Goal: Find specific page/section: Find specific page/section

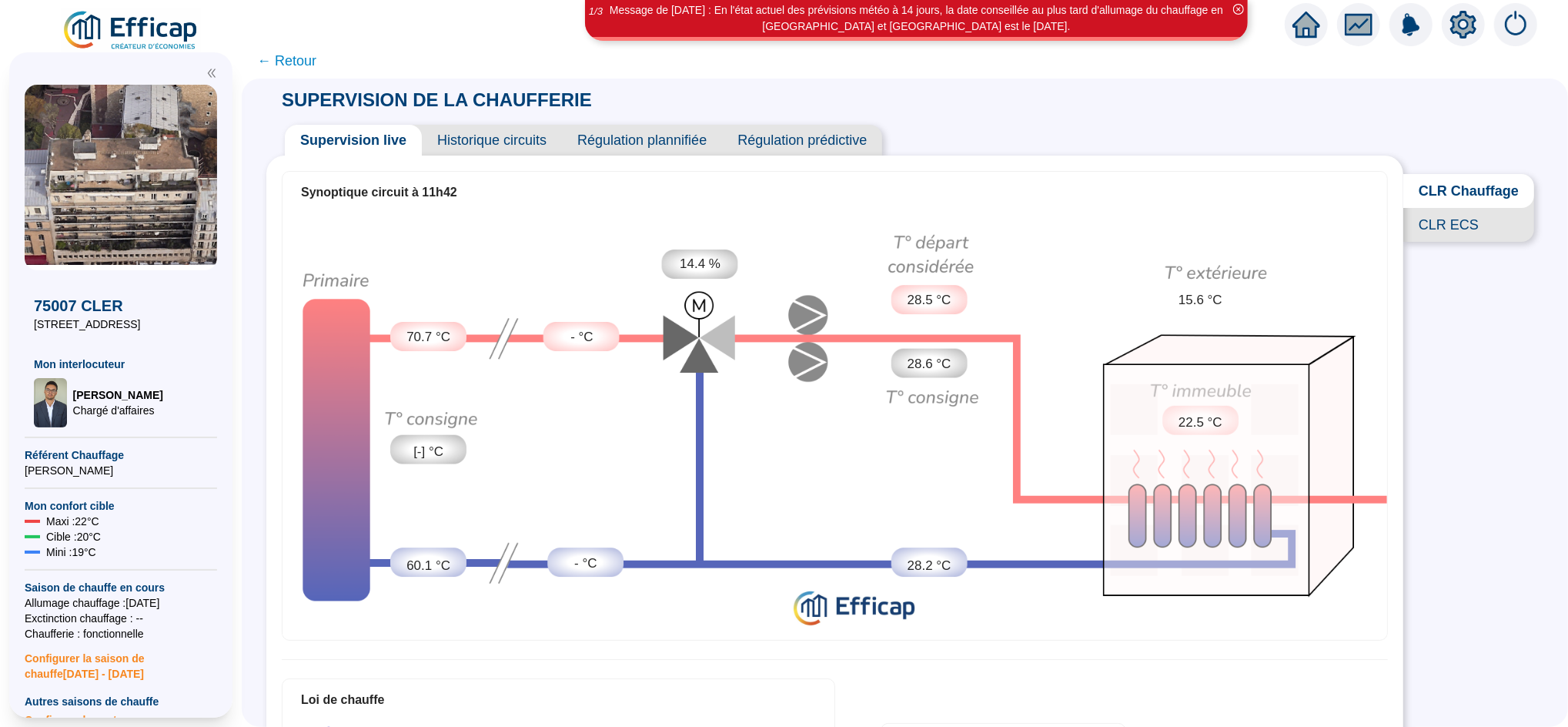
click at [316, 62] on span "← Retour" at bounding box center [286, 61] width 59 height 21
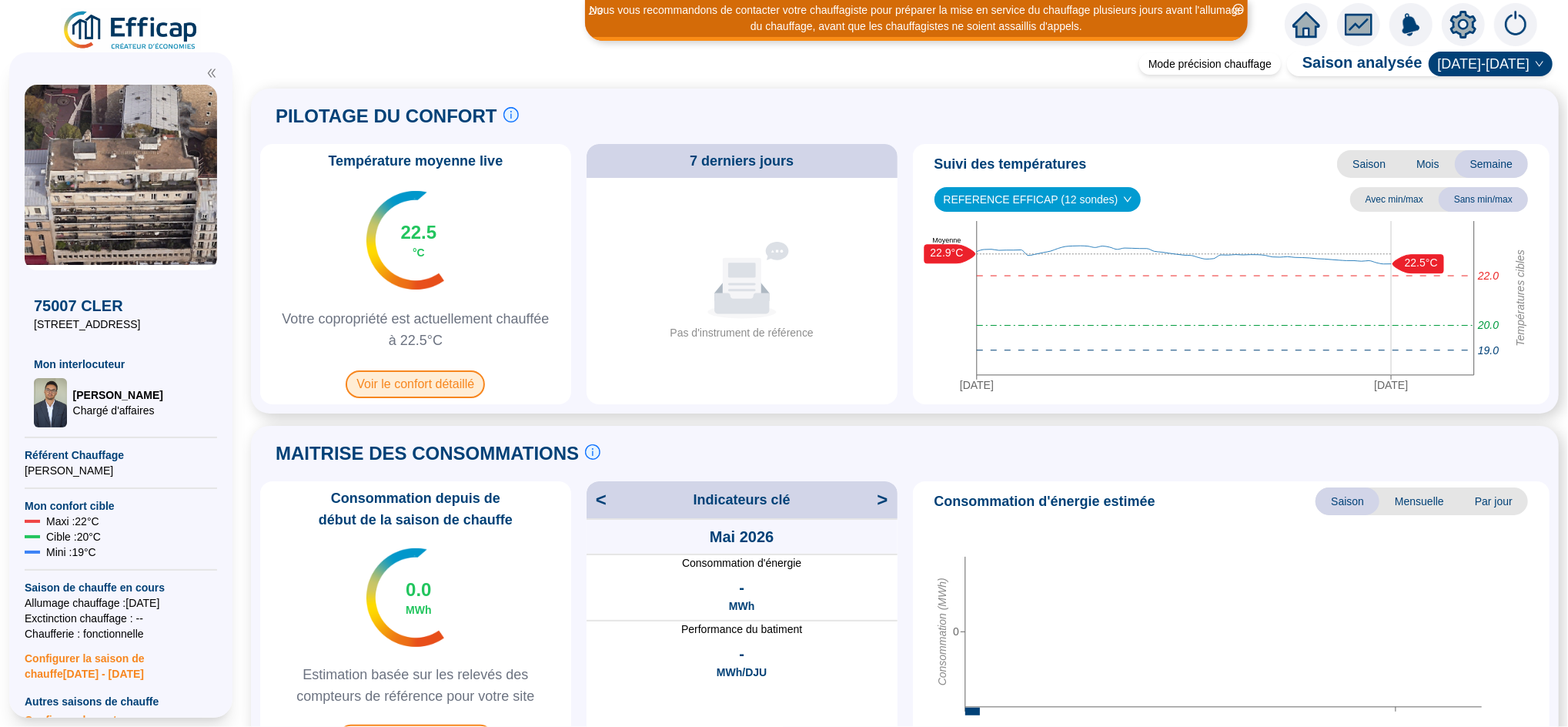
click at [459, 392] on span "Voir le confort détaillé" at bounding box center [415, 383] width 139 height 27
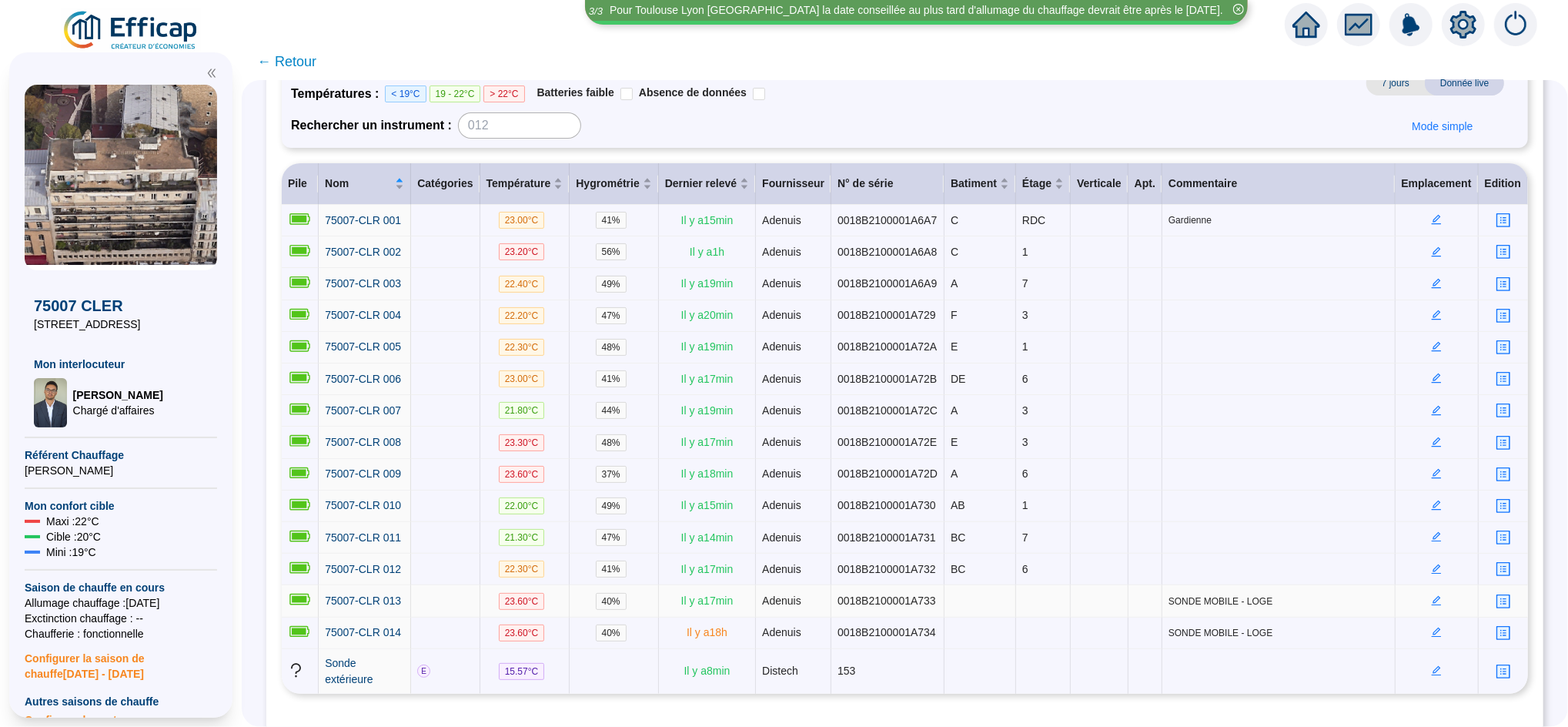
scroll to position [140, 0]
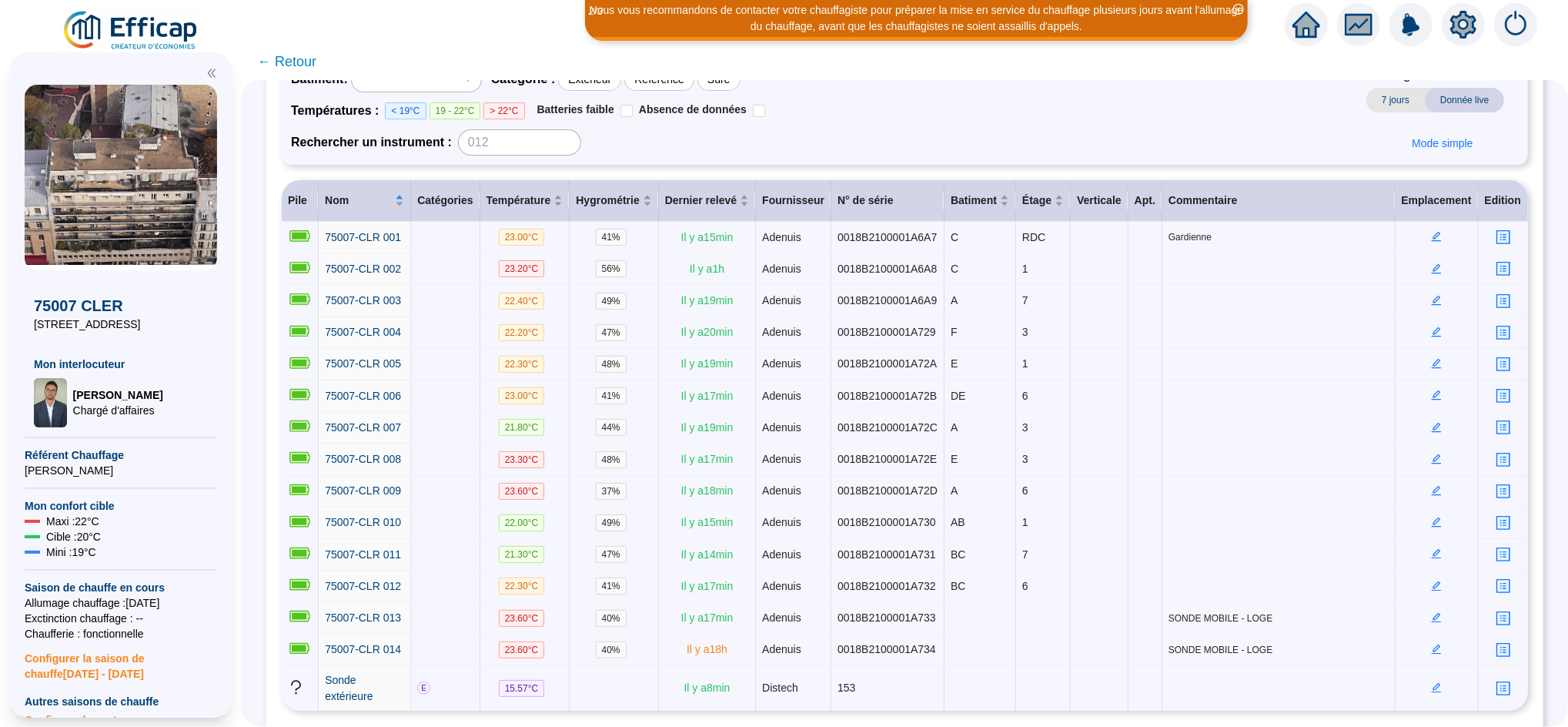
click at [1307, 31] on icon "home" at bounding box center [1306, 24] width 27 height 27
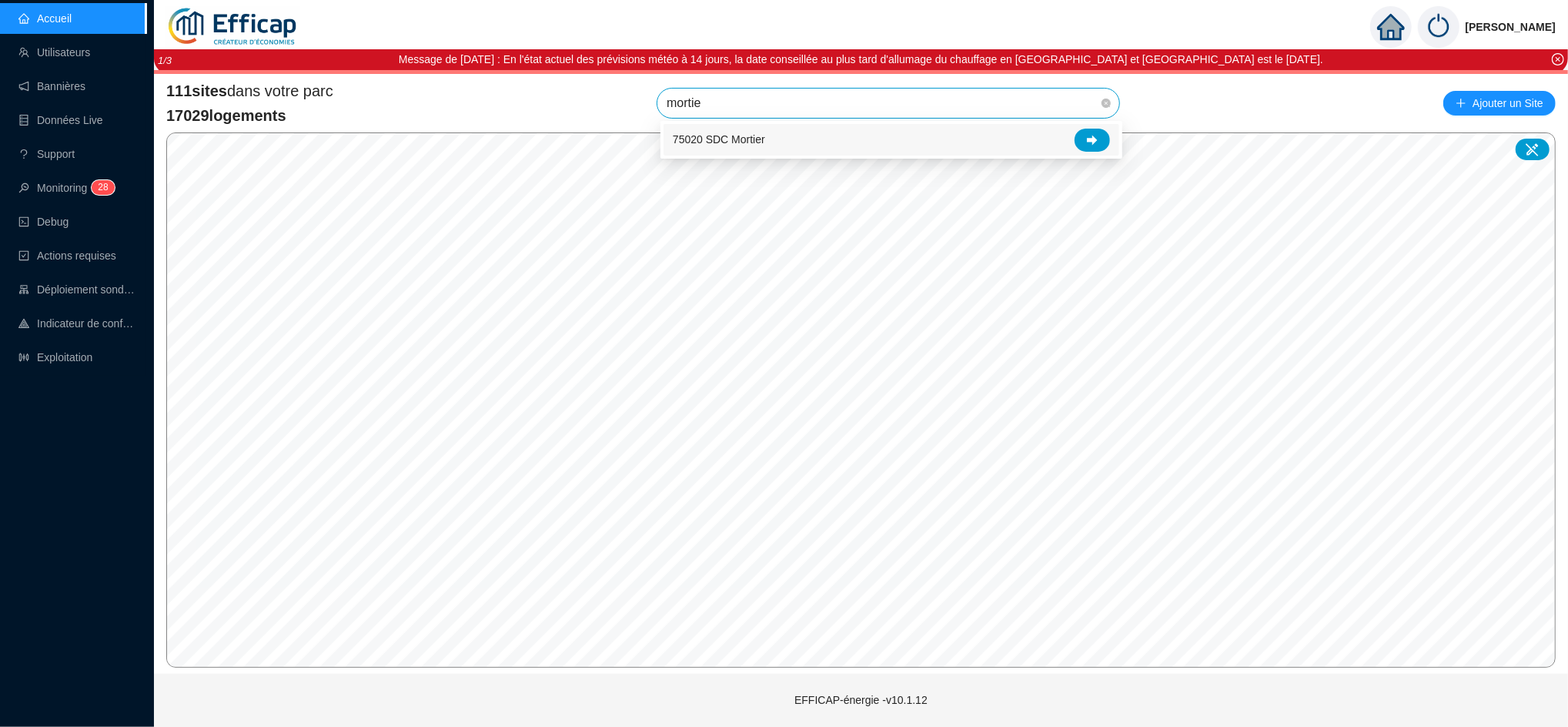
type input "mortier"
click at [1097, 130] on div at bounding box center [1092, 140] width 35 height 23
type input "duret"
click at [1099, 139] on div at bounding box center [1092, 140] width 35 height 23
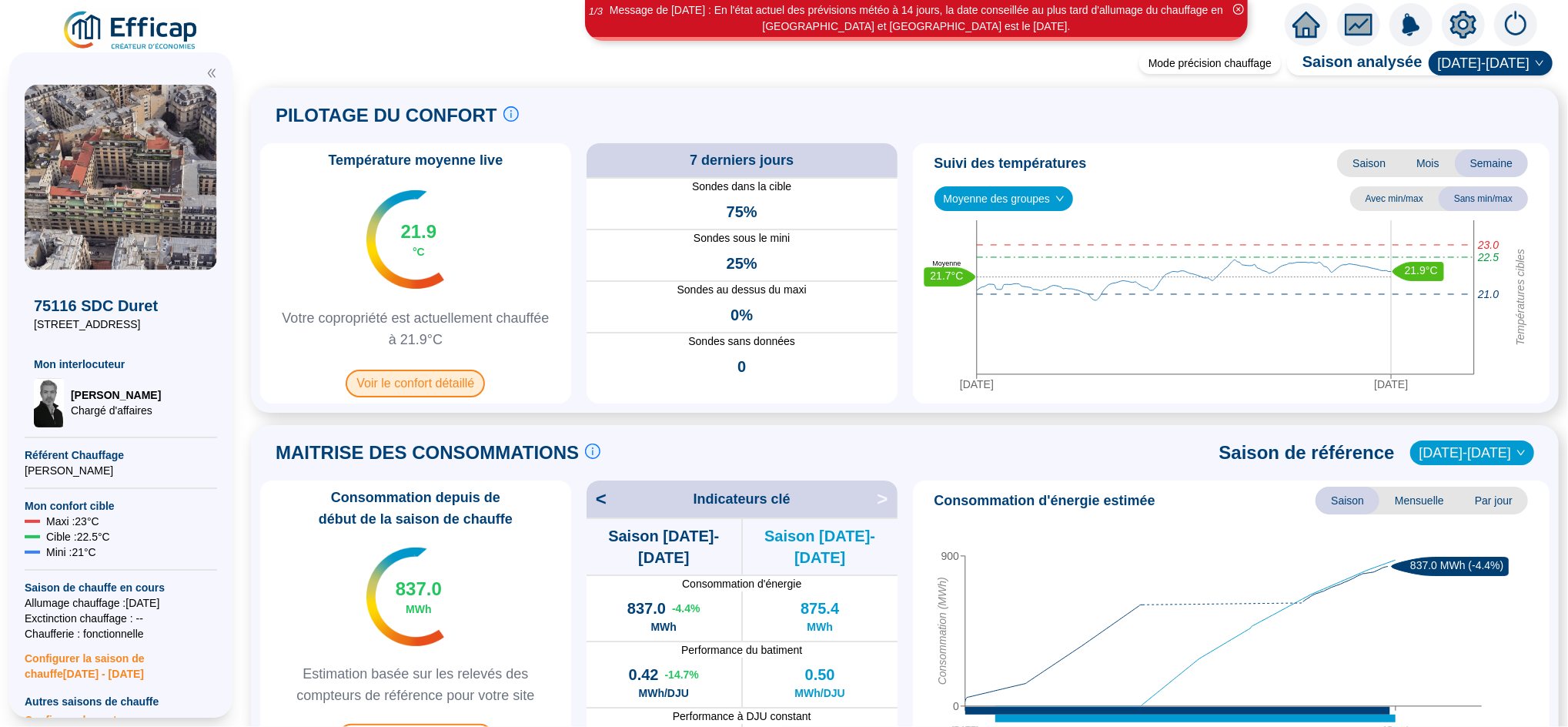
click at [469, 383] on span "Voir le confort détaillé" at bounding box center [415, 382] width 139 height 27
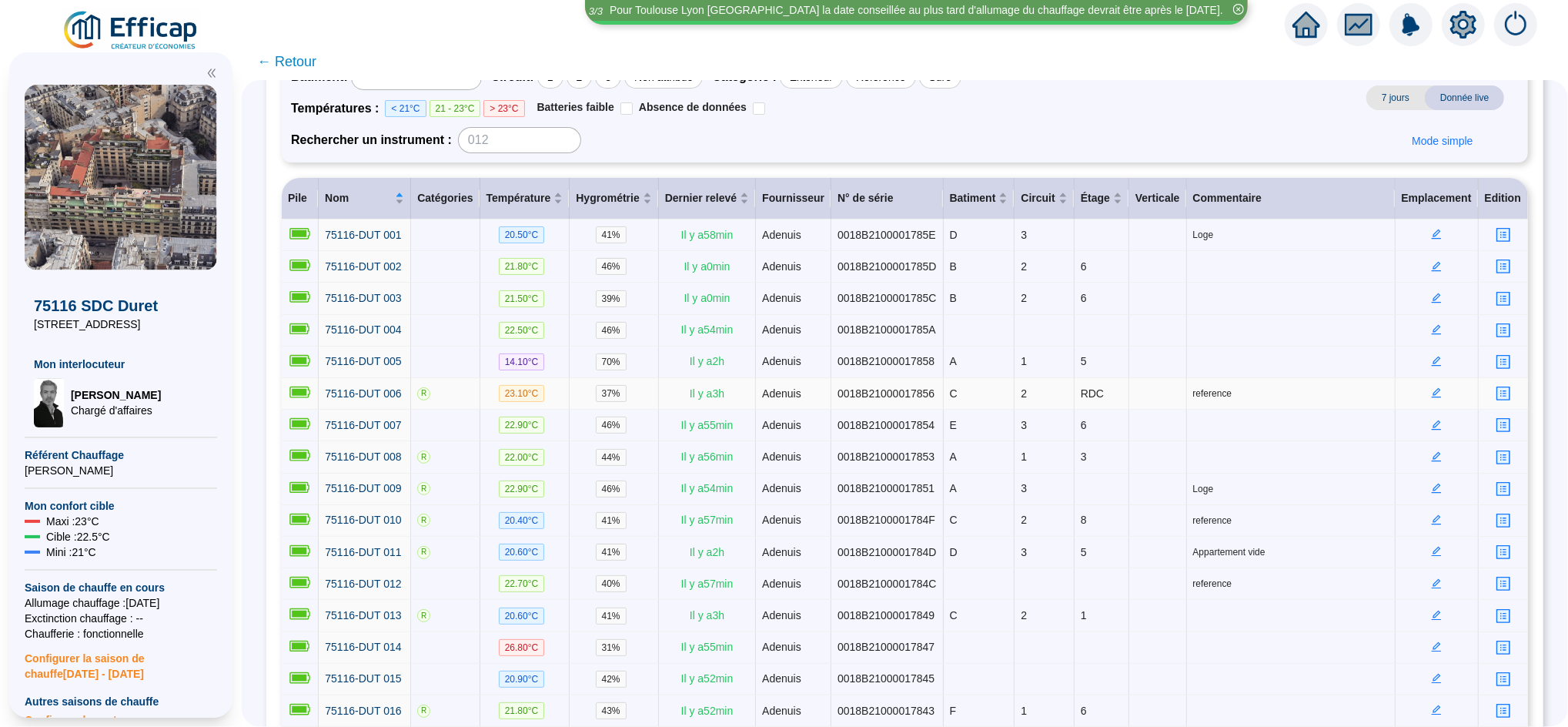
scroll to position [134, 0]
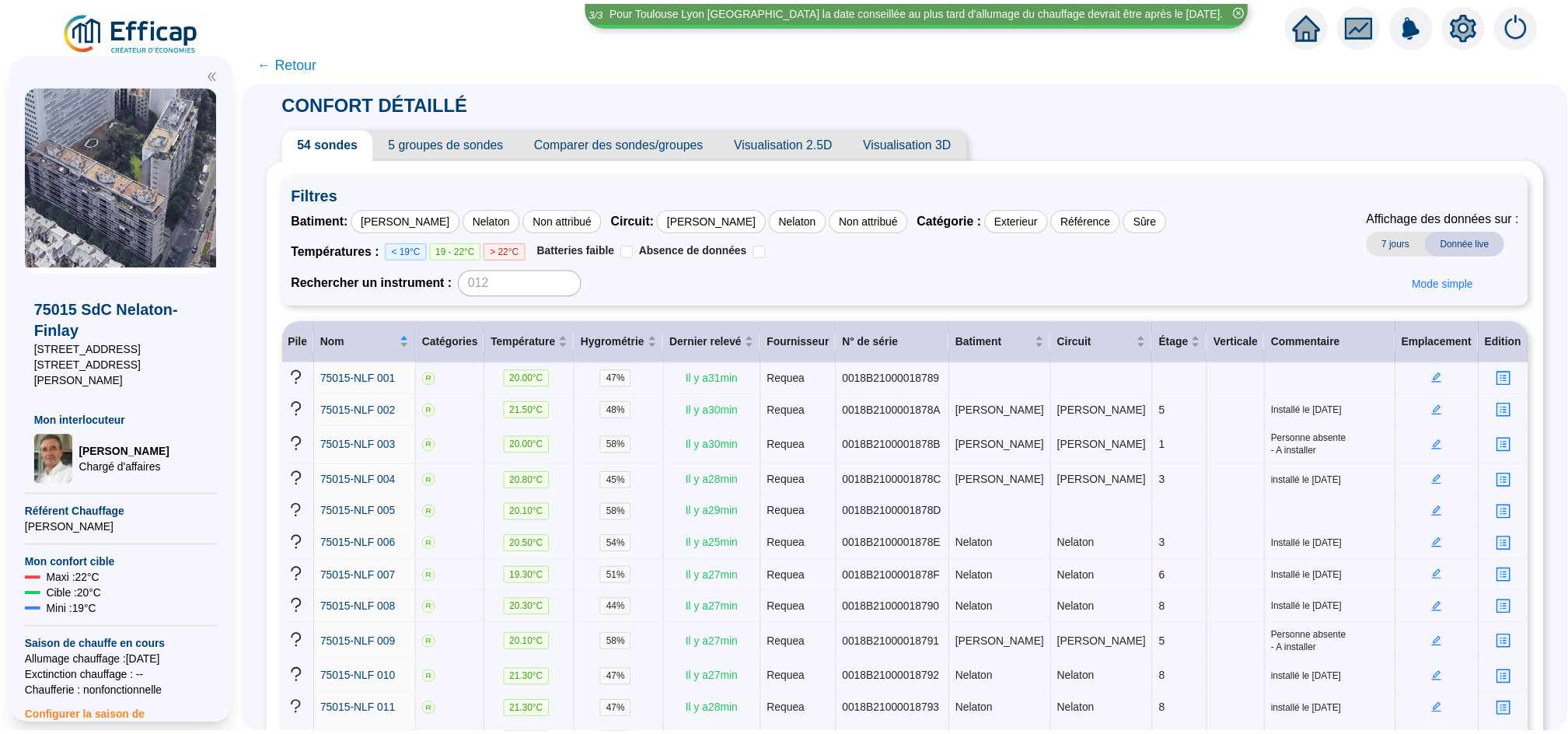
scroll to position [16, 0]
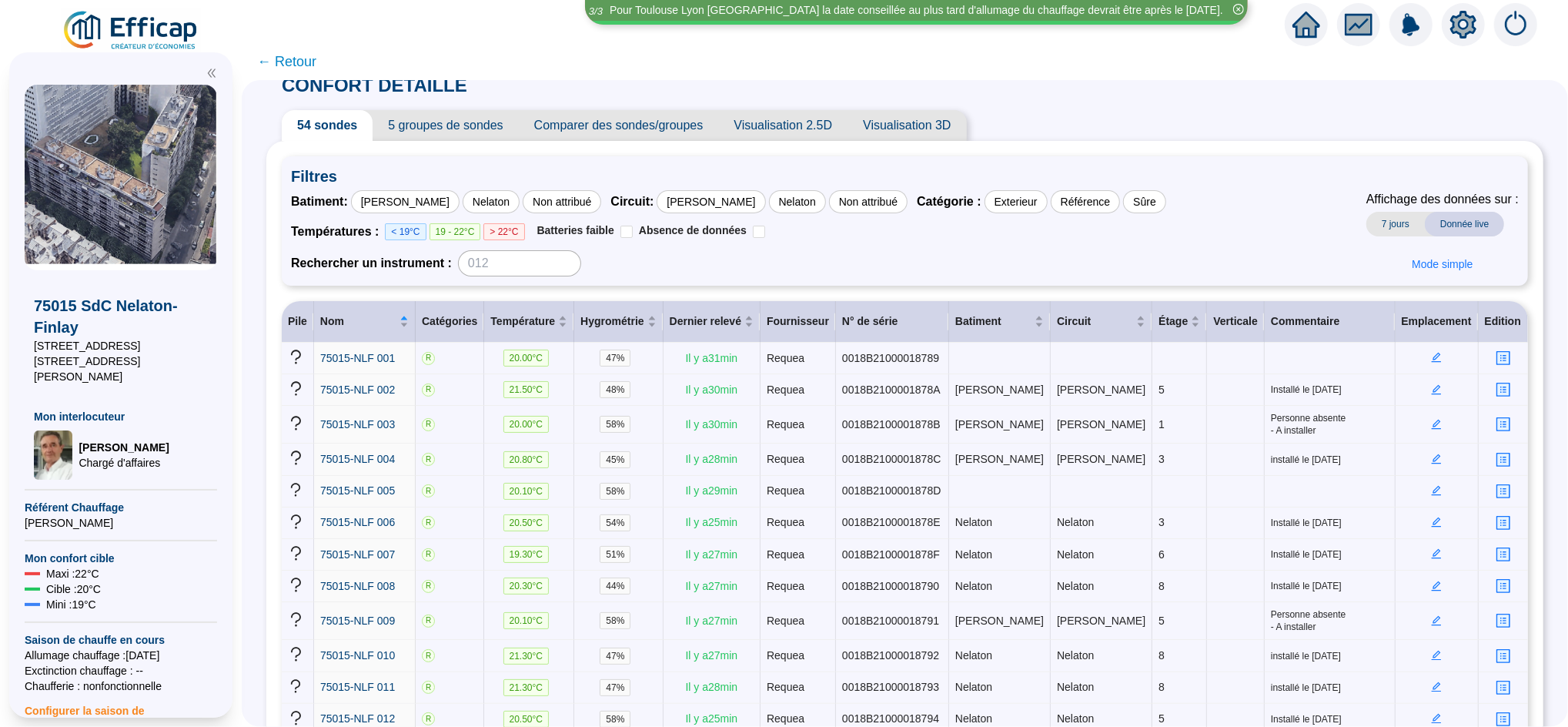
click at [1298, 38] on icon "home" at bounding box center [1306, 25] width 27 height 27
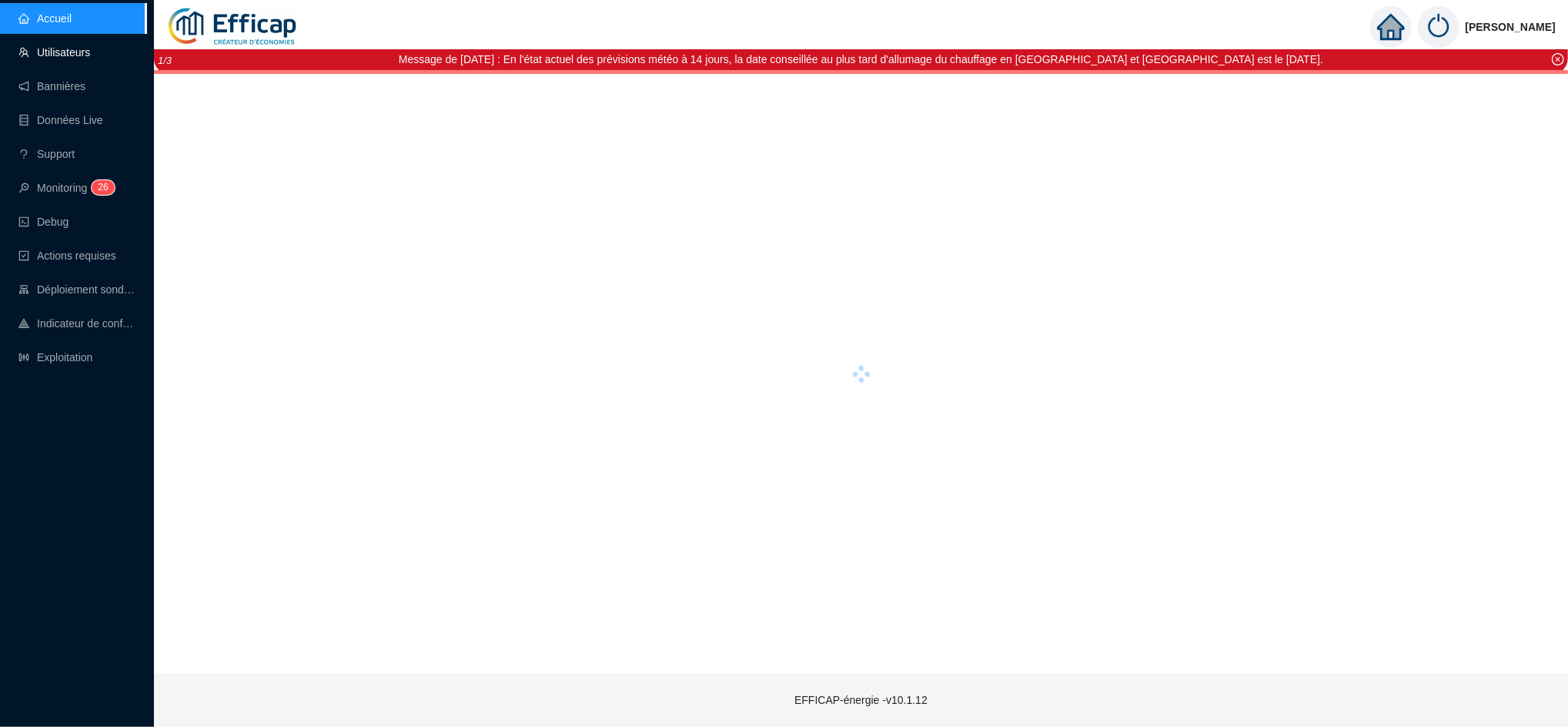
click at [63, 54] on link "Utilisateurs" at bounding box center [54, 52] width 72 height 12
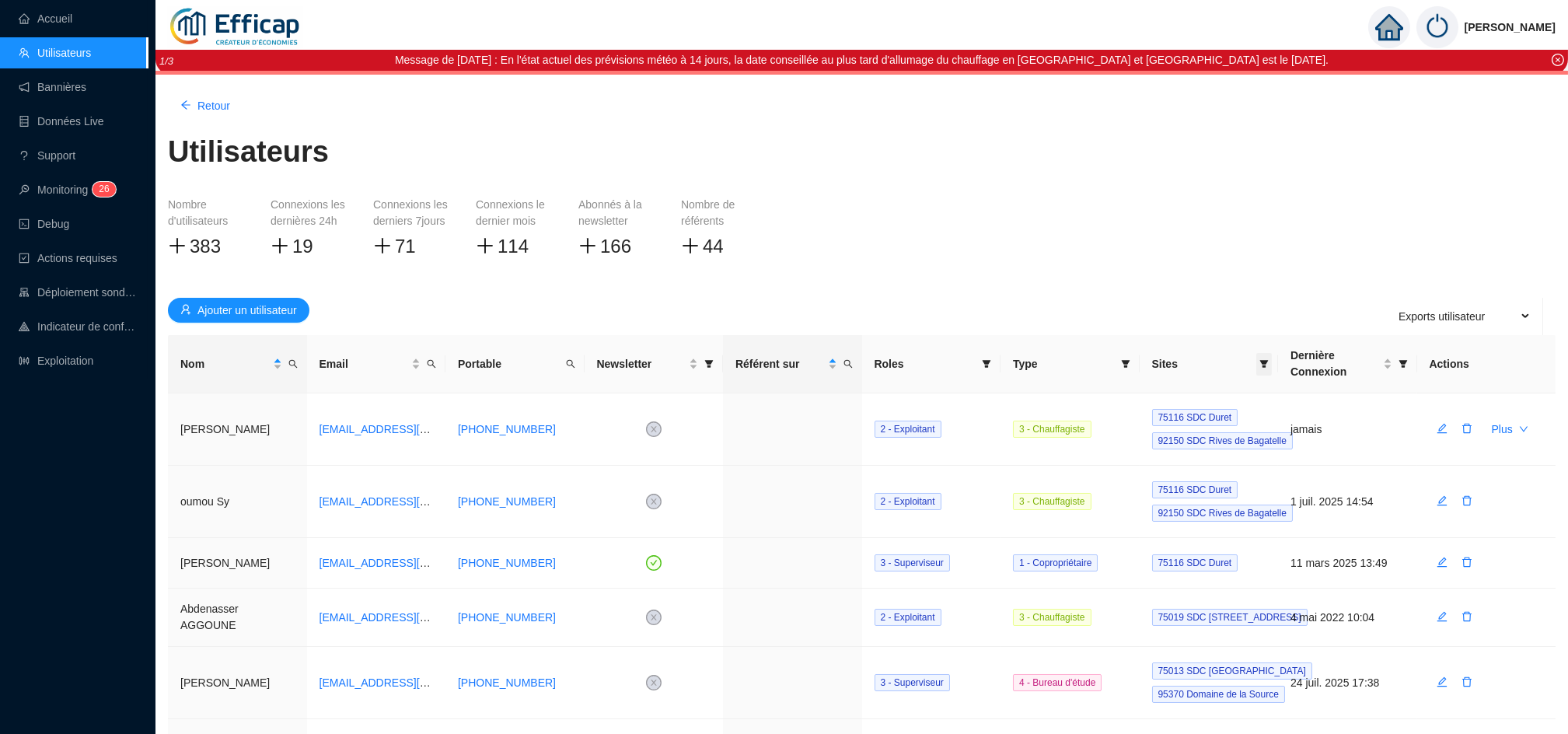
click at [1264, 365] on icon "filter" at bounding box center [1264, 364] width 9 height 9
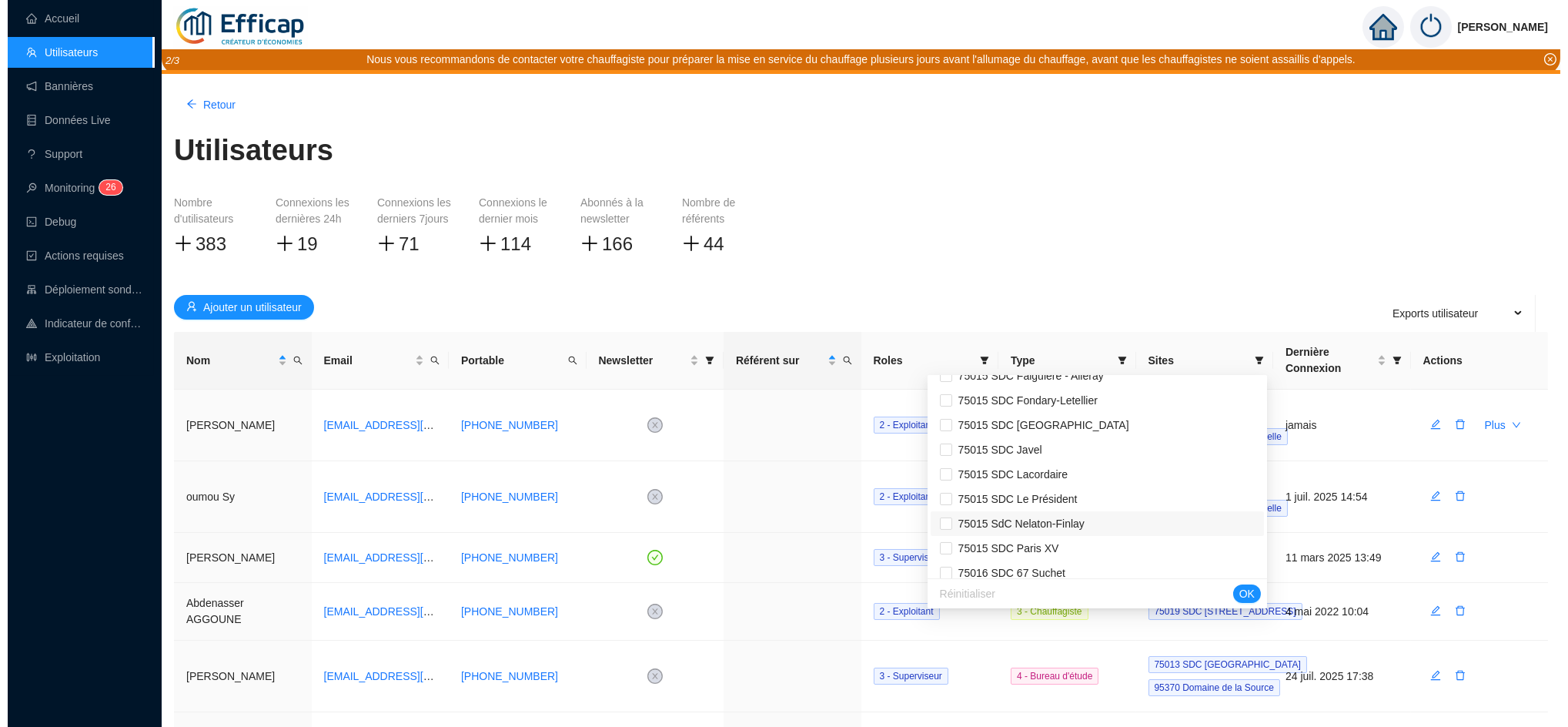
scroll to position [1150, 0]
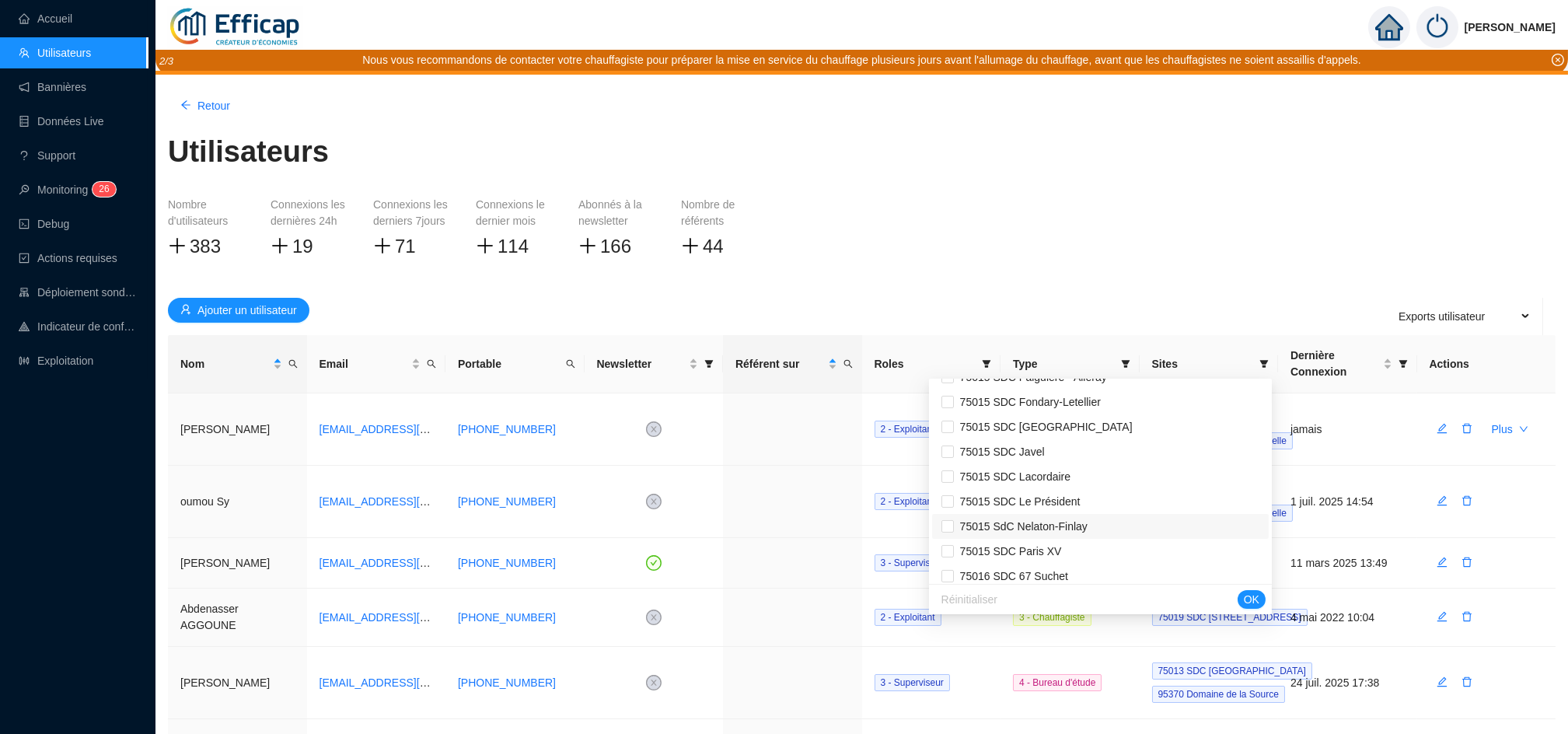
click at [1178, 532] on span "75015 SdC Nelaton-Finlay" at bounding box center [1101, 526] width 318 height 16
checkbox input "true"
click at [1247, 594] on span "OK" at bounding box center [1251, 599] width 15 height 16
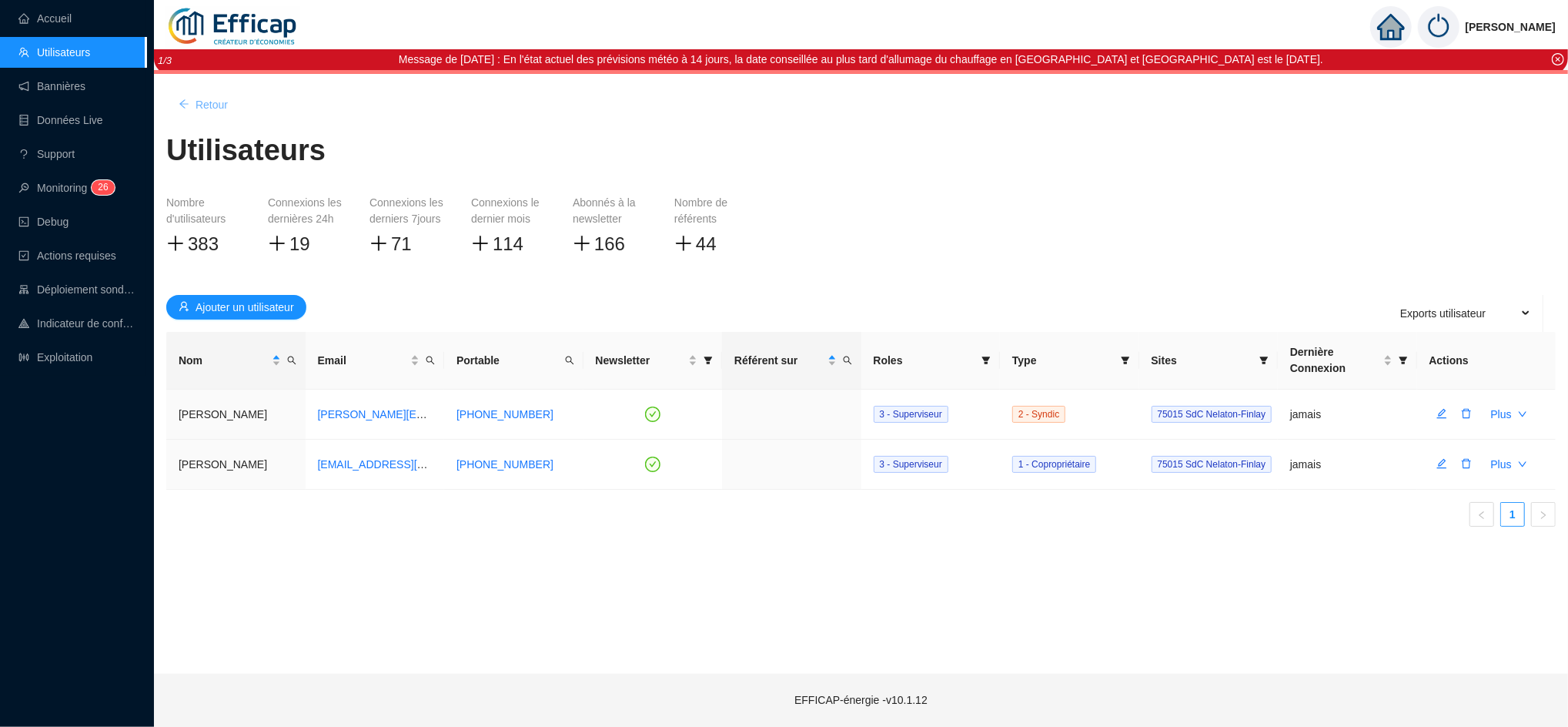
click at [200, 103] on span "Retour" at bounding box center [211, 105] width 33 height 16
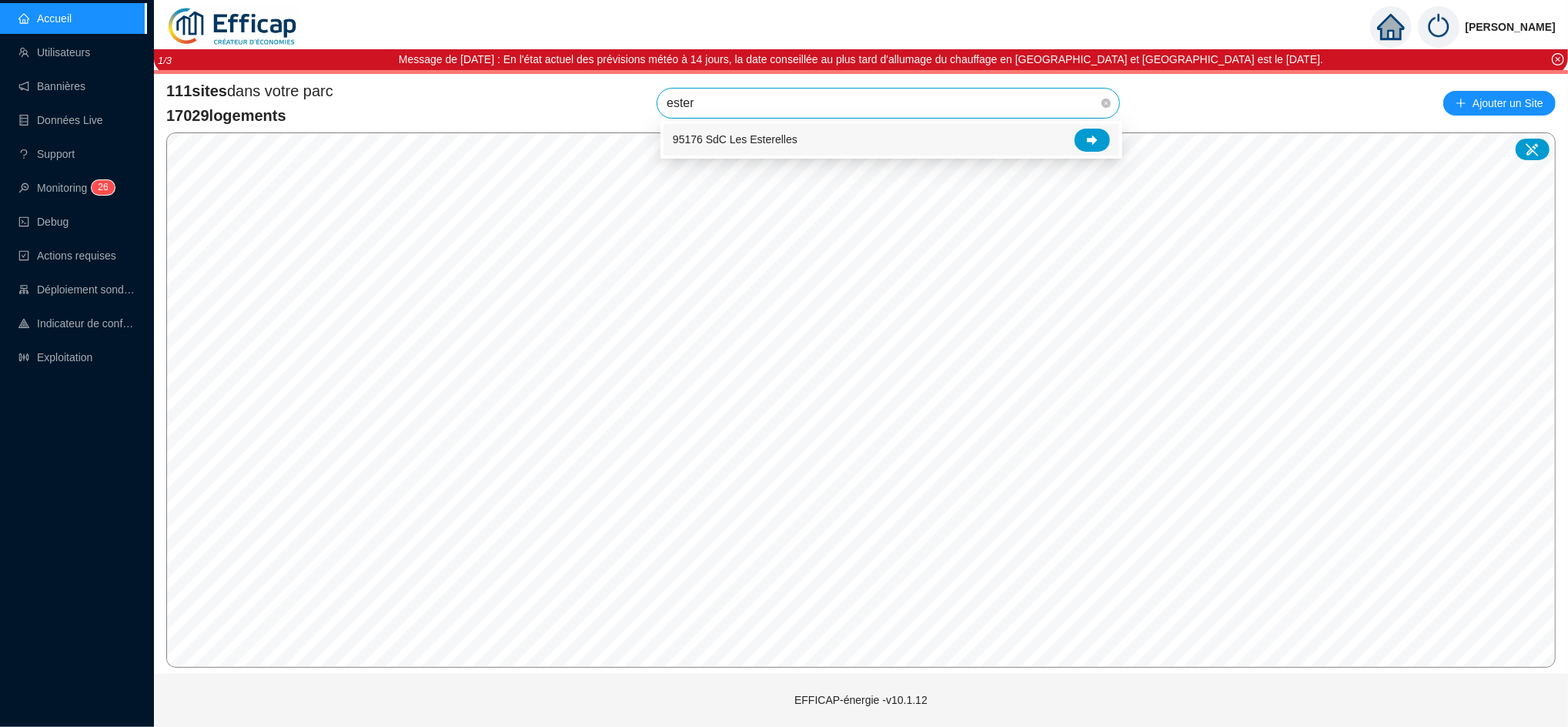
type input "estere"
click at [1088, 144] on icon at bounding box center [1092, 140] width 11 height 11
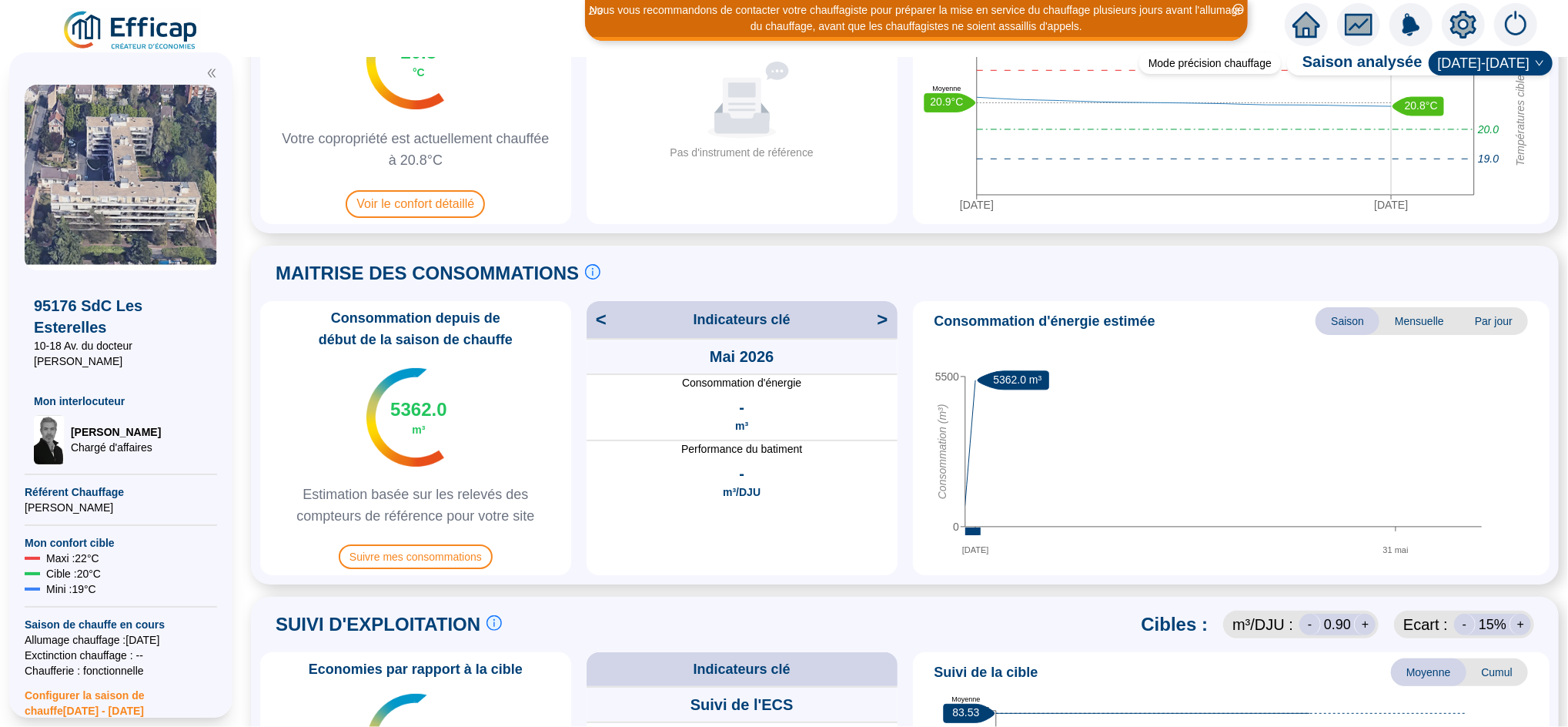
scroll to position [243, 0]
